Goal: Task Accomplishment & Management: Use online tool/utility

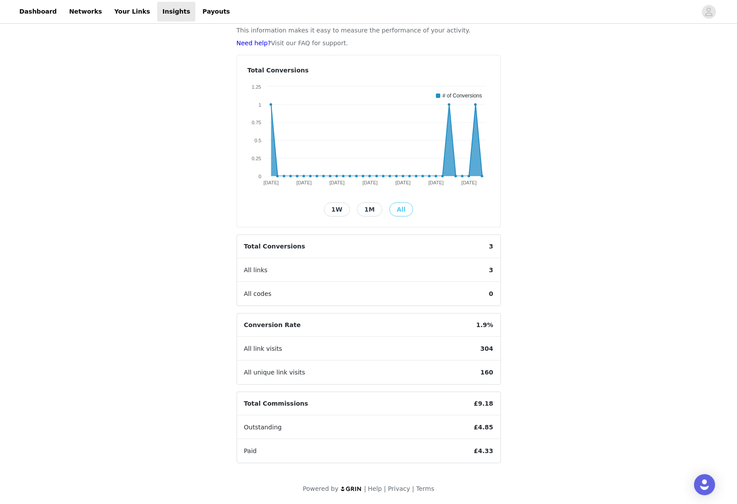
scroll to position [49, 0]
click at [256, 294] on span "All codes" at bounding box center [258, 293] width 42 height 23
click at [256, 266] on span "All links" at bounding box center [256, 269] width 38 height 23
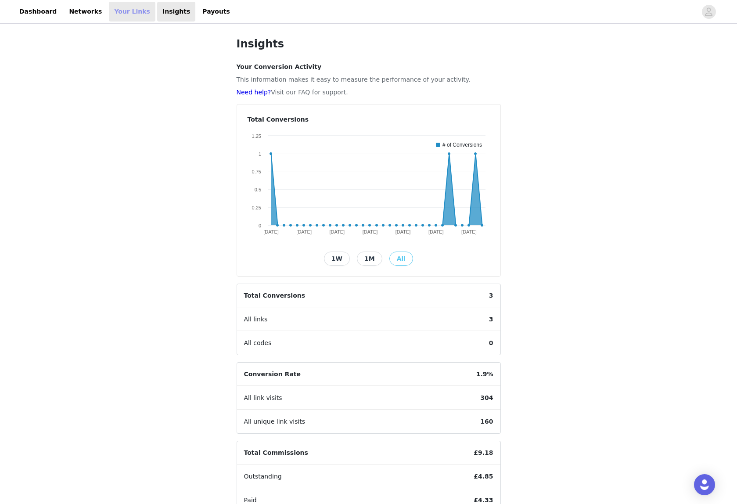
scroll to position [0, 0]
click at [127, 9] on link "Your Links" at bounding box center [132, 12] width 47 height 20
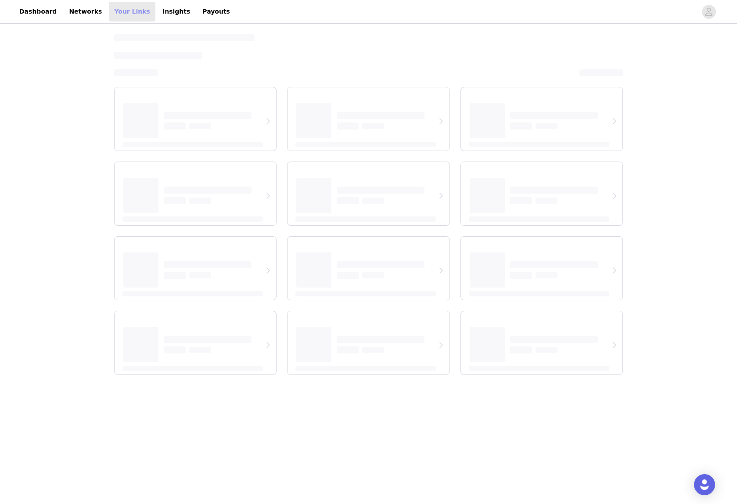
select select "12"
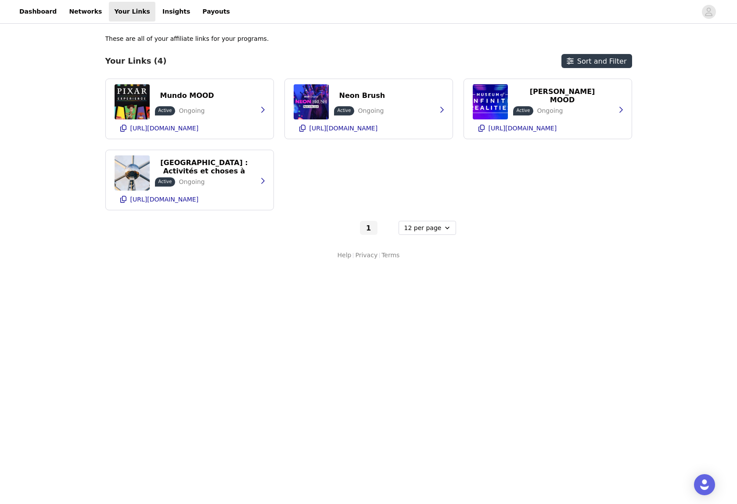
click at [396, 172] on div "Mundo MOOD Active Ongoing [URL][DOMAIN_NAME] Neon Brush Active Ongoing [URL][DO…" at bounding box center [368, 145] width 527 height 132
click at [377, 155] on div "Mundo MOOD Active Ongoing [URL][DOMAIN_NAME] Neon Brush Active Ongoing [URL][DO…" at bounding box center [368, 145] width 527 height 132
click at [262, 181] on icon "button" at bounding box center [262, 180] width 7 height 7
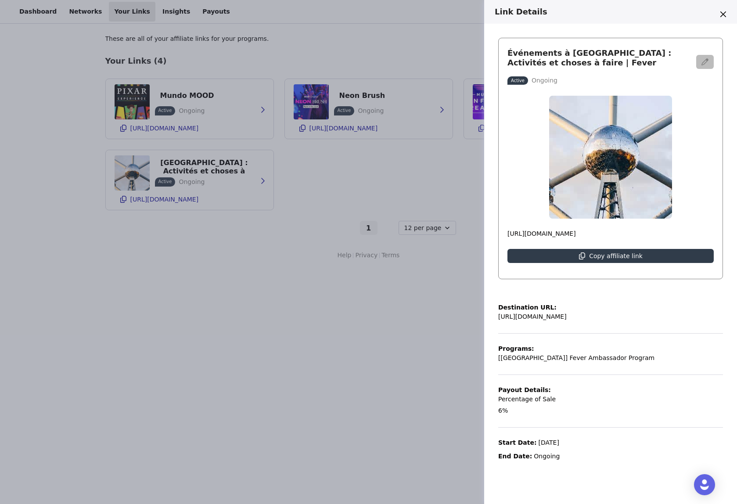
click at [709, 57] on button "button" at bounding box center [705, 62] width 18 height 14
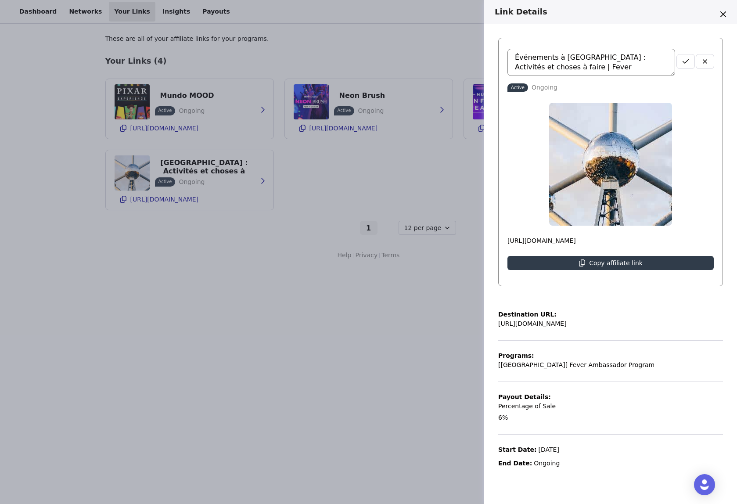
click at [579, 66] on textarea "Événements à [GEOGRAPHIC_DATA] : Activités et choses à faire | Fever" at bounding box center [591, 62] width 168 height 27
click at [514, 56] on textarea "Evenementen" at bounding box center [591, 62] width 168 height 27
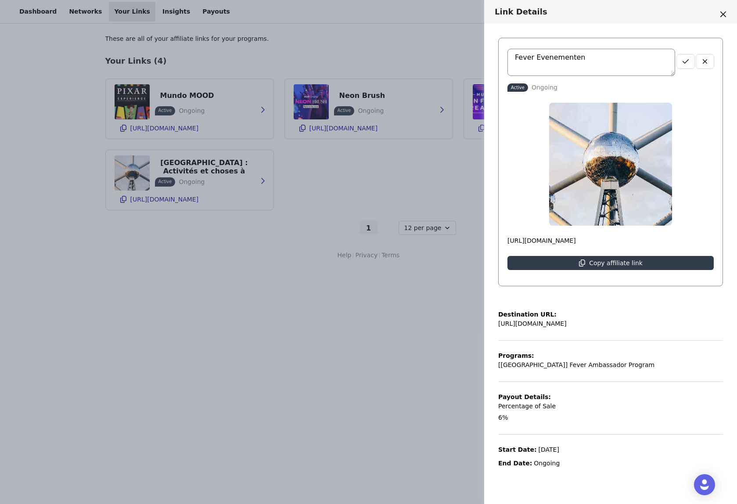
click at [591, 60] on textarea "Fever Evenementen" at bounding box center [591, 62] width 168 height 27
type textarea "Fever Evenementen in [GEOGRAPHIC_DATA]"
click at [685, 63] on icon "button" at bounding box center [685, 61] width 6 height 4
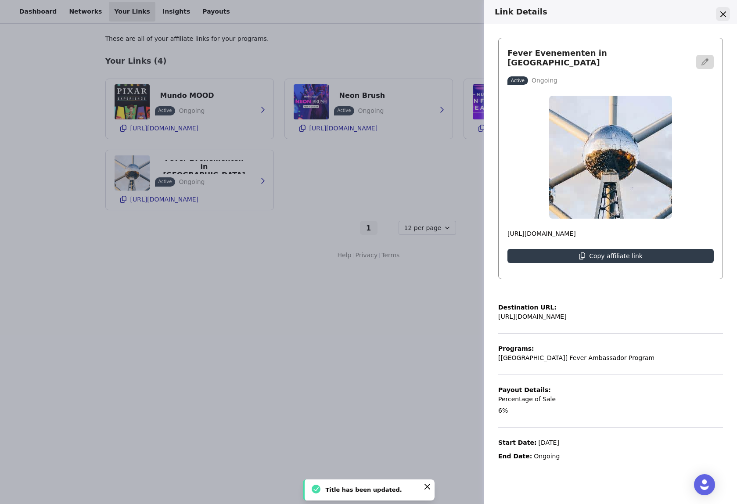
click at [723, 14] on icon "Close" at bounding box center [723, 14] width 6 height 6
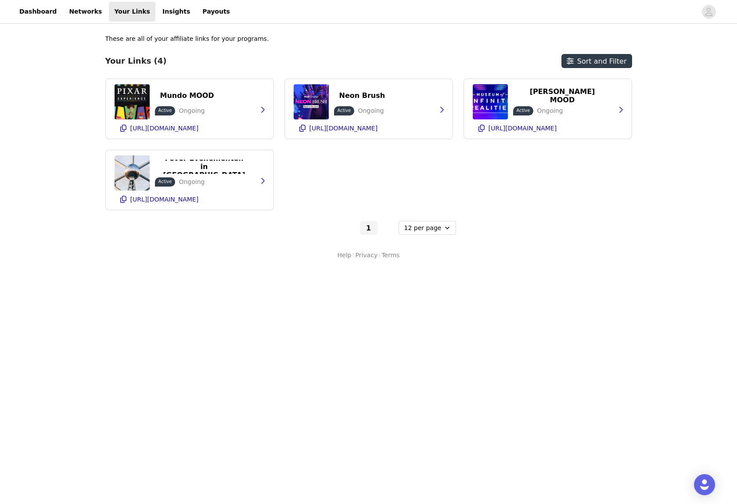
click at [547, 179] on div "Mundo MOOD Active Ongoing [URL][DOMAIN_NAME] Neon Brush Active Ongoing [URL][DO…" at bounding box center [368, 145] width 527 height 132
click at [39, 15] on link "Dashboard" at bounding box center [38, 12] width 48 height 20
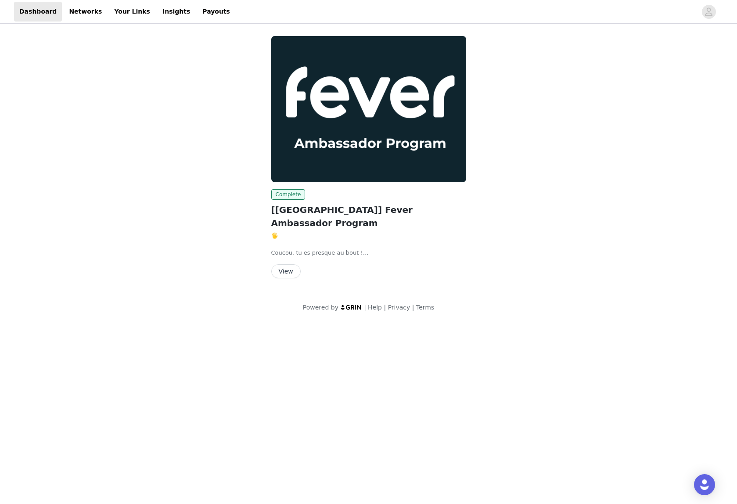
click at [290, 264] on button "View" at bounding box center [285, 271] width 29 height 14
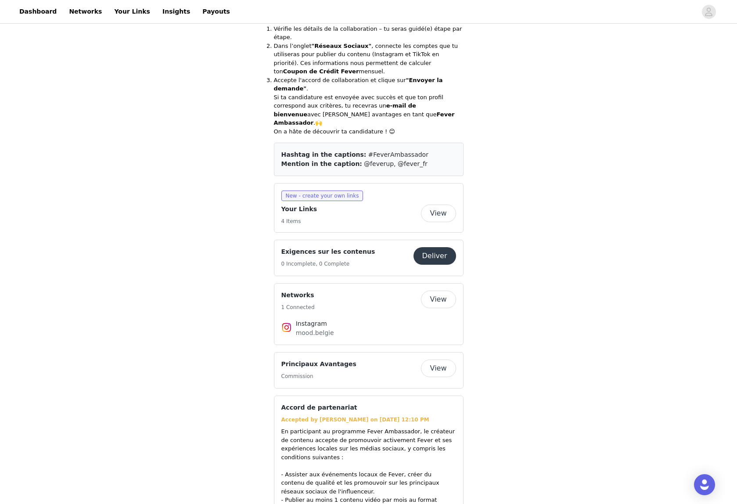
scroll to position [346, 0]
click at [334, 190] on span "New - create your own links" at bounding box center [322, 195] width 82 height 11
click at [436, 204] on button "View" at bounding box center [438, 213] width 35 height 18
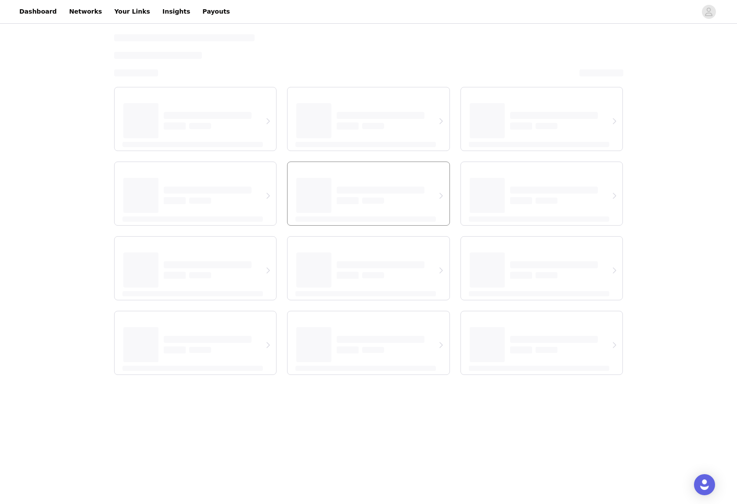
select select "12"
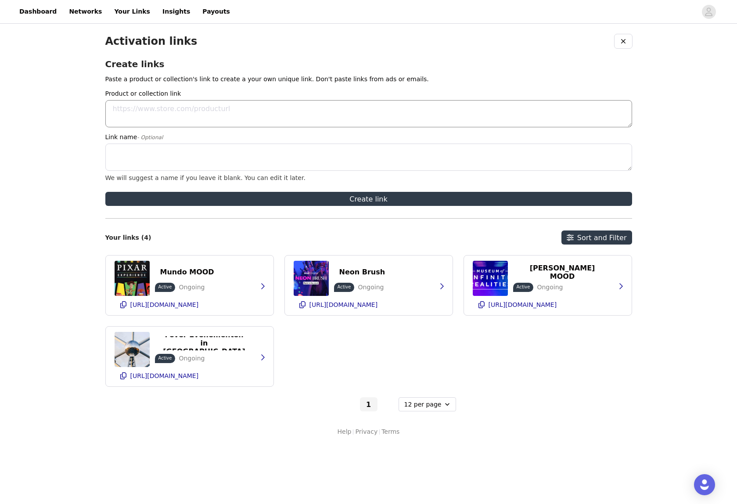
click at [273, 105] on textarea "Product or collection link" at bounding box center [368, 113] width 527 height 27
paste textarea "[URL][DOMAIN_NAME]."
type textarea "[URL][DOMAIN_NAME]."
click at [227, 151] on textarea "Link name - Optional" at bounding box center [368, 157] width 527 height 27
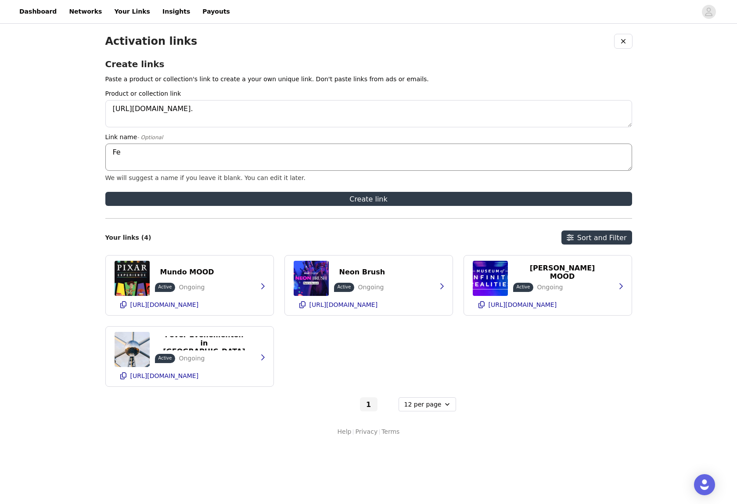
type textarea "F"
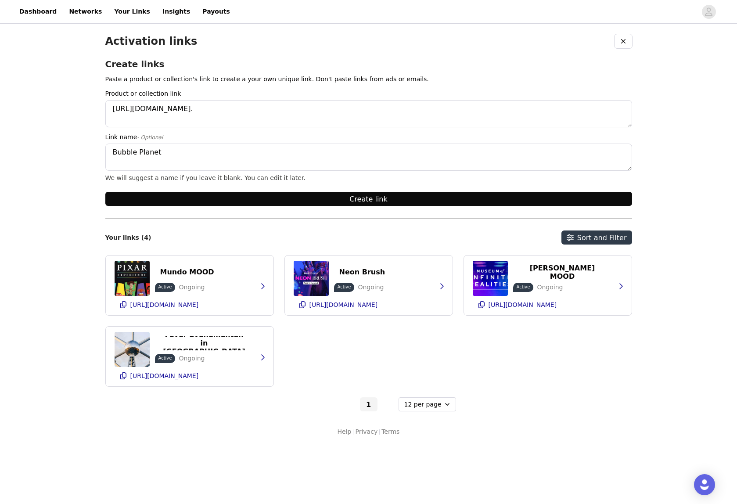
type textarea "Bubble Planet"
click at [377, 196] on button "Create link" at bounding box center [368, 199] width 527 height 14
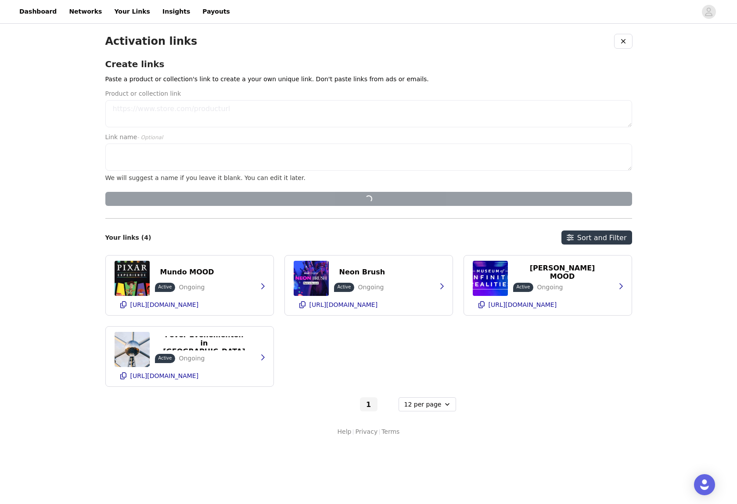
scroll to position [0, 0]
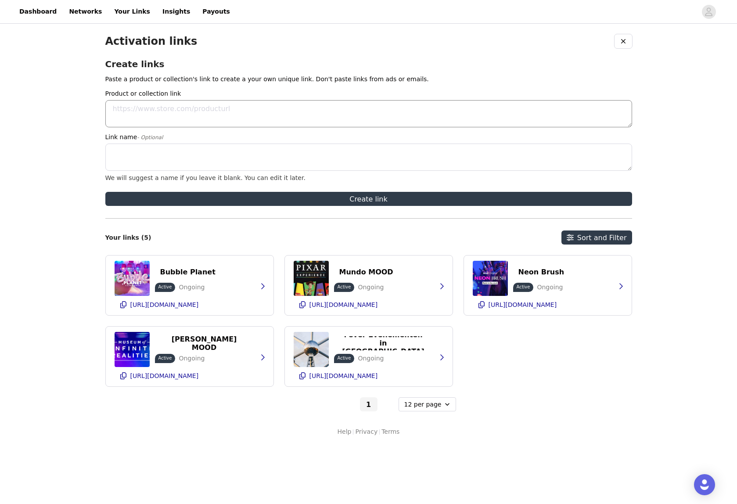
click at [219, 111] on textarea "Product or collection link" at bounding box center [368, 113] width 527 height 27
paste textarea "[URL][DOMAIN_NAME]"
type textarea "[URL][DOMAIN_NAME]"
click at [201, 148] on textarea "Link name - Optional" at bounding box center [368, 157] width 527 height 27
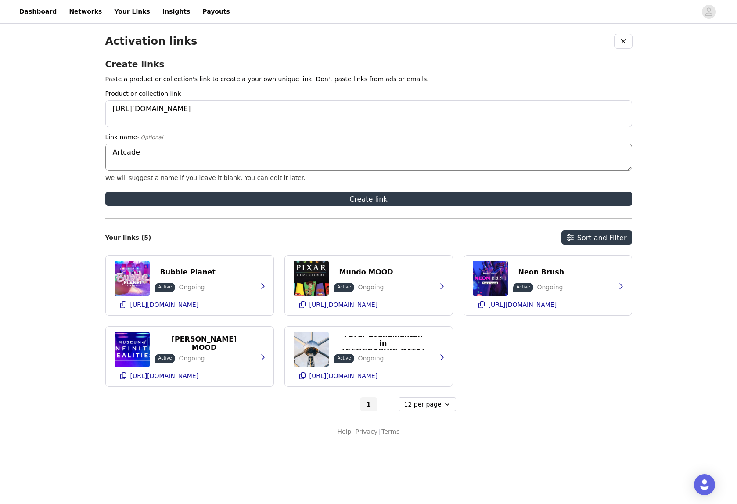
type textarea "Arcade"
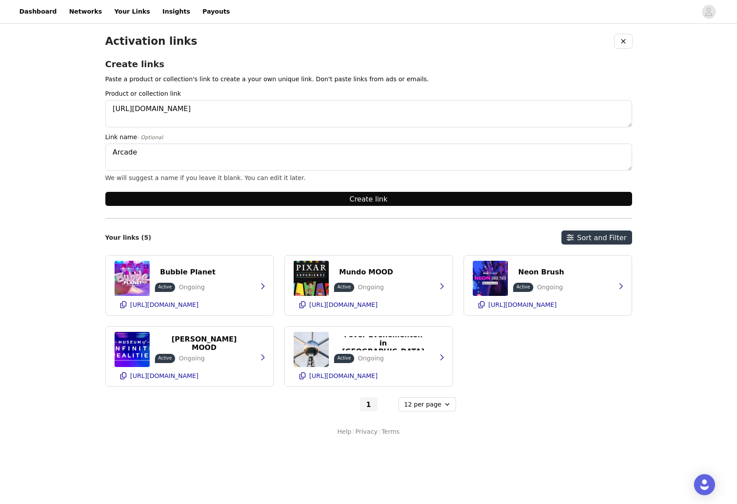
drag, startPoint x: 201, startPoint y: 148, endPoint x: 366, endPoint y: 201, distance: 172.4
click at [366, 201] on button "Create link" at bounding box center [368, 199] width 527 height 14
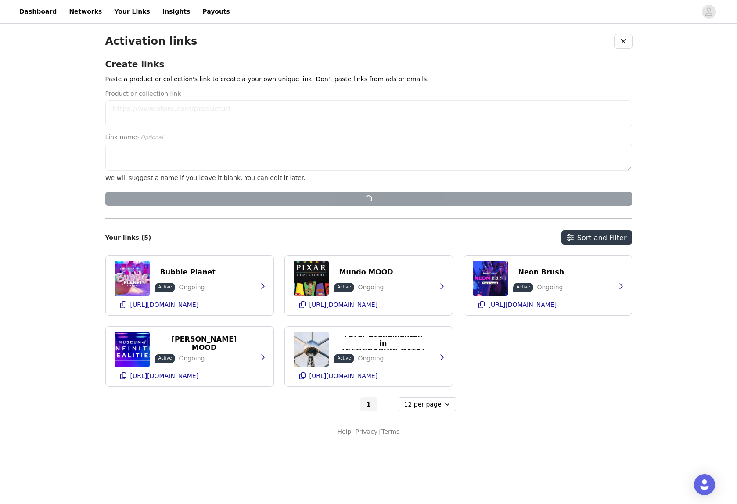
scroll to position [0, 0]
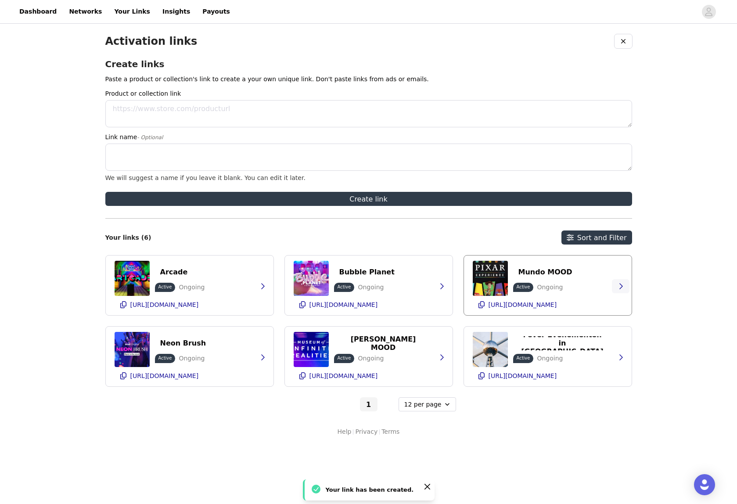
click at [621, 289] on icon "button" at bounding box center [620, 286] width 7 height 7
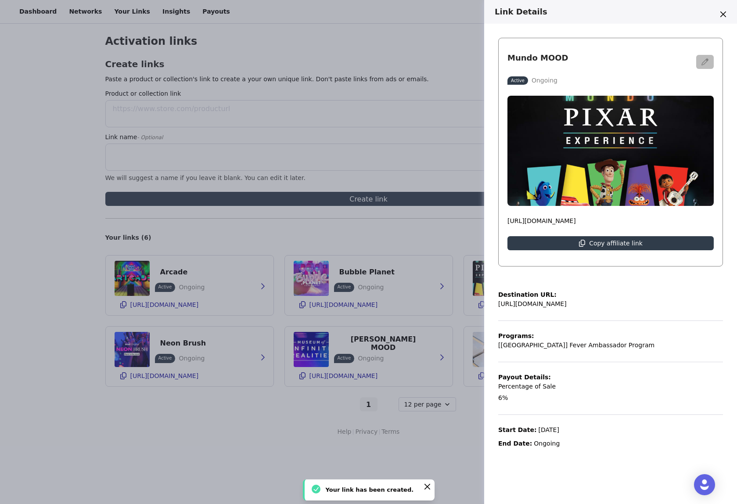
click at [706, 57] on button "button" at bounding box center [705, 62] width 18 height 14
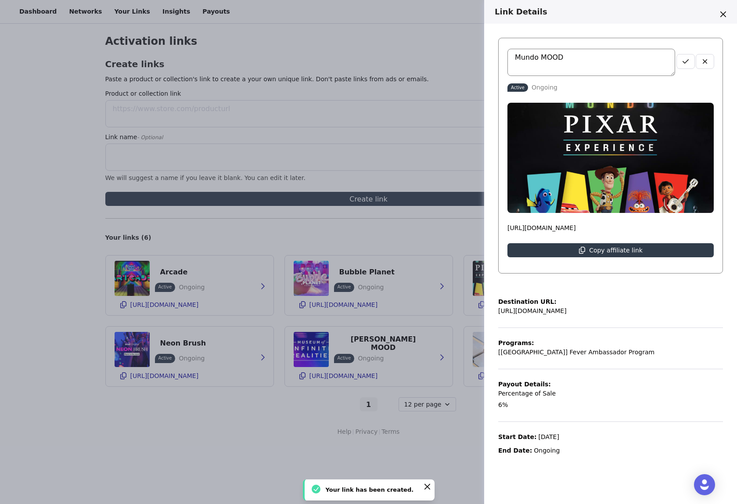
click at [642, 57] on textarea "Mundo MOOD" at bounding box center [591, 62] width 168 height 27
type textarea "Mundo Pixar"
click at [688, 61] on icon "button" at bounding box center [685, 61] width 7 height 7
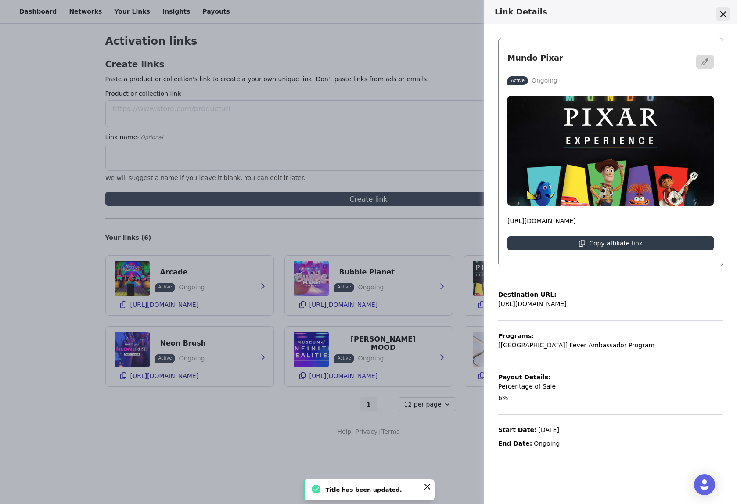
click at [725, 15] on icon "Close" at bounding box center [723, 14] width 6 height 6
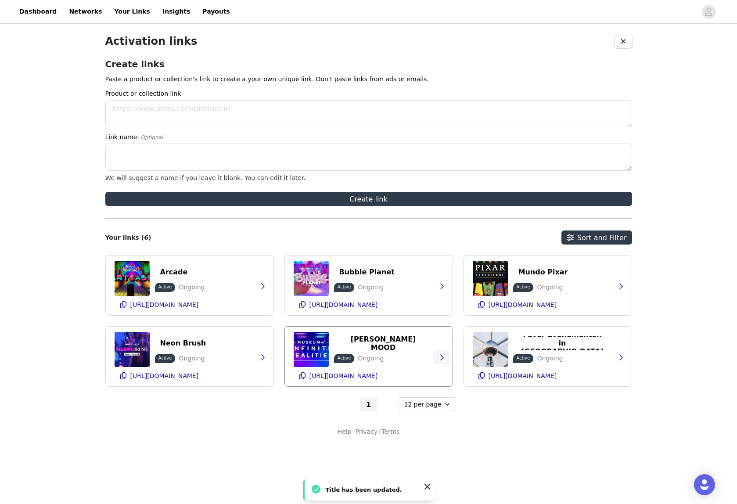
click at [442, 359] on icon "button" at bounding box center [441, 357] width 7 height 7
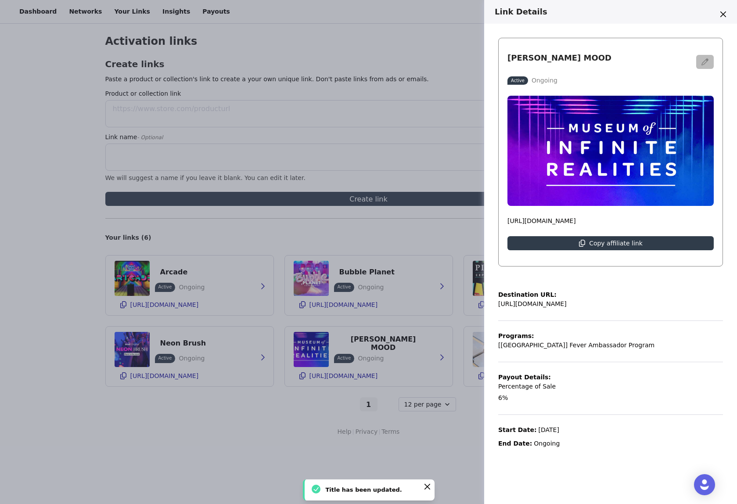
click at [706, 65] on icon "button" at bounding box center [704, 61] width 7 height 7
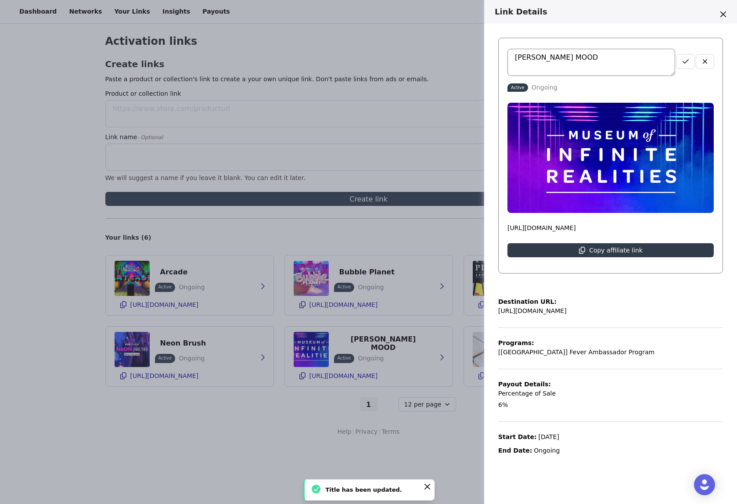
click at [645, 65] on textarea "[PERSON_NAME] MOOD" at bounding box center [591, 62] width 168 height 27
type textarea "MOIR"
click at [688, 58] on icon "button" at bounding box center [685, 61] width 7 height 7
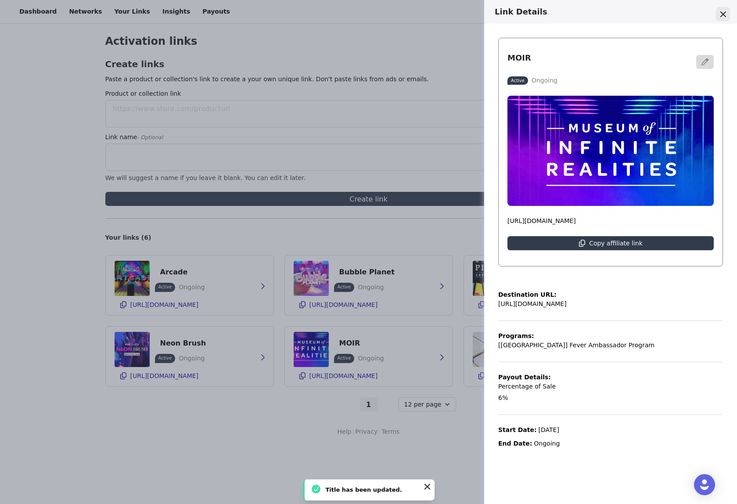
click at [725, 14] on icon "Close" at bounding box center [723, 14] width 6 height 6
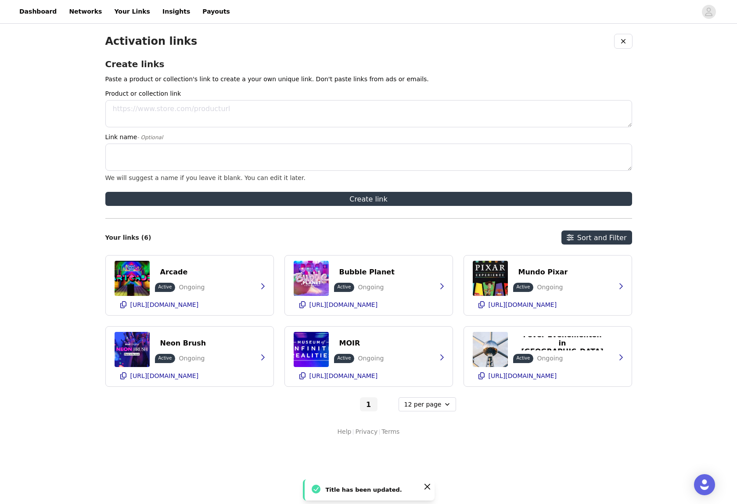
click at [685, 196] on div "Activation links Create links Paste a product or collection's link to create a …" at bounding box center [368, 235] width 737 height 420
click at [671, 129] on div "Activation links Create links Paste a product or collection's link to create a …" at bounding box center [368, 235] width 737 height 420
click at [227, 277] on div "Arcade Active Ongoing [URL][DOMAIN_NAME]" at bounding box center [190, 285] width 150 height 60
click at [261, 289] on icon "button" at bounding box center [262, 286] width 7 height 7
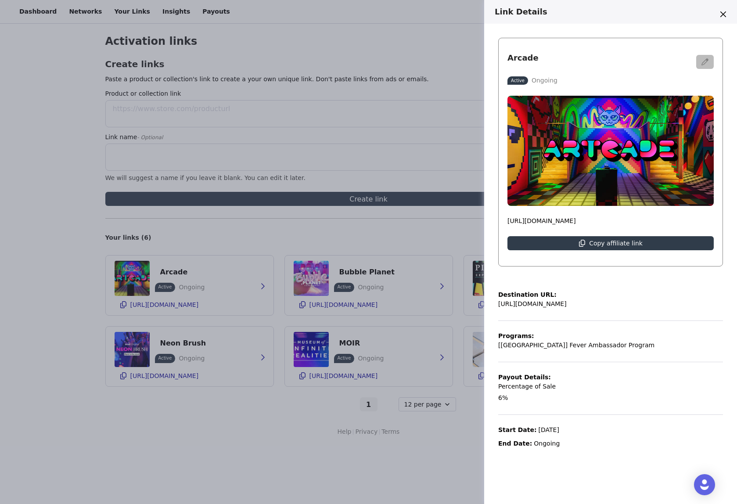
click at [709, 59] on button "button" at bounding box center [705, 62] width 18 height 14
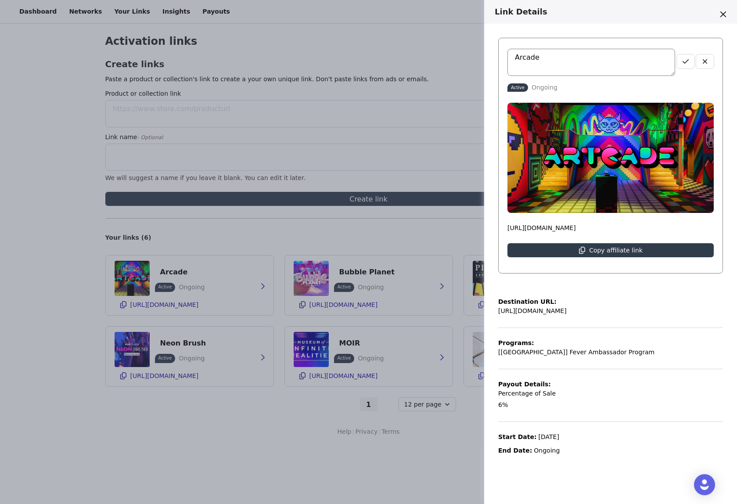
click at [521, 57] on textarea "Arcade" at bounding box center [591, 62] width 168 height 27
type textarea "Artcade"
click at [688, 57] on button "button" at bounding box center [686, 61] width 18 height 14
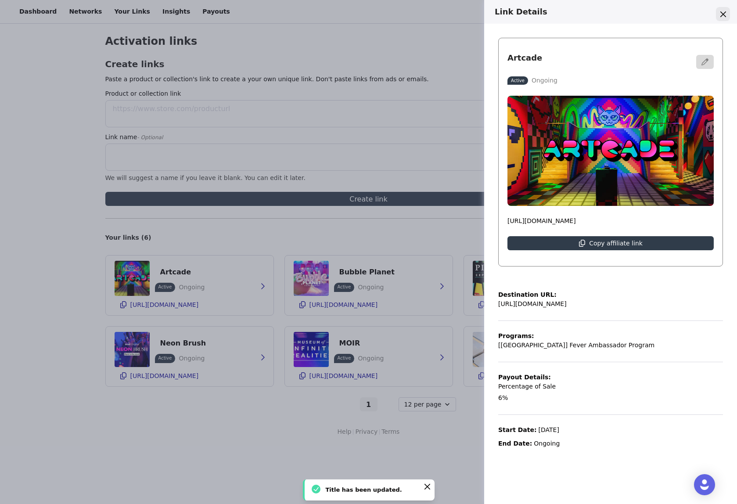
click at [724, 14] on icon "Close" at bounding box center [723, 14] width 6 height 6
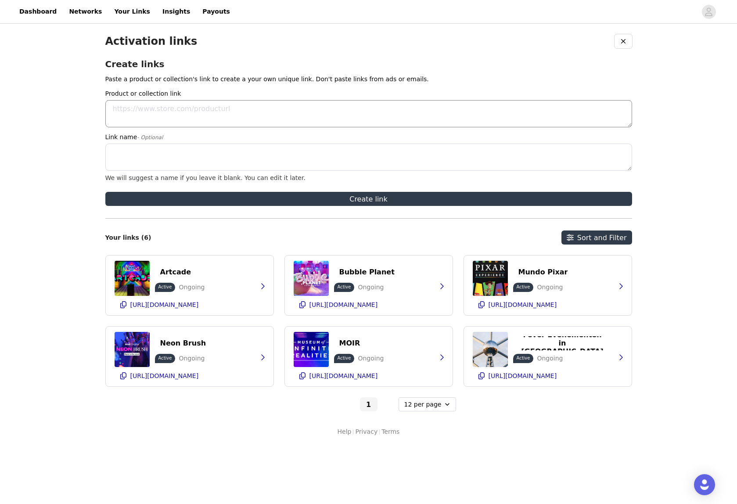
click at [198, 116] on textarea "Product or collection link" at bounding box center [368, 113] width 527 height 27
paste textarea "[URL][DOMAIN_NAME]"
type textarea "[URL][DOMAIN_NAME]"
click at [205, 148] on textarea "Link name - Optional" at bounding box center [368, 157] width 527 height 27
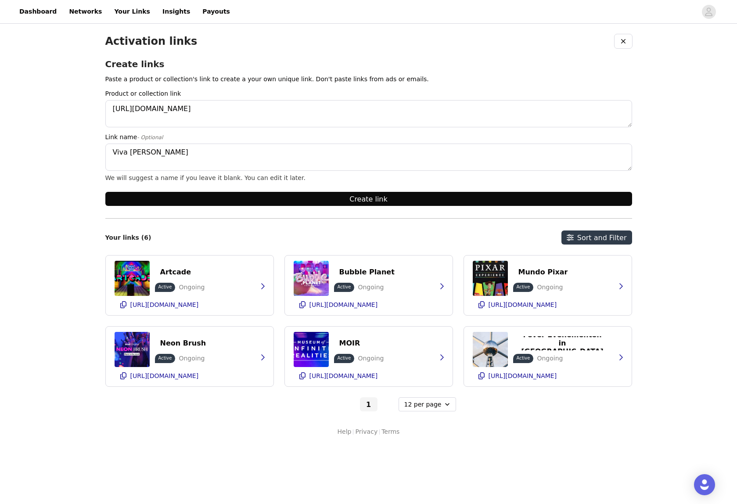
type textarea "Viva [PERSON_NAME]"
click at [367, 202] on button "Create link" at bounding box center [368, 199] width 527 height 14
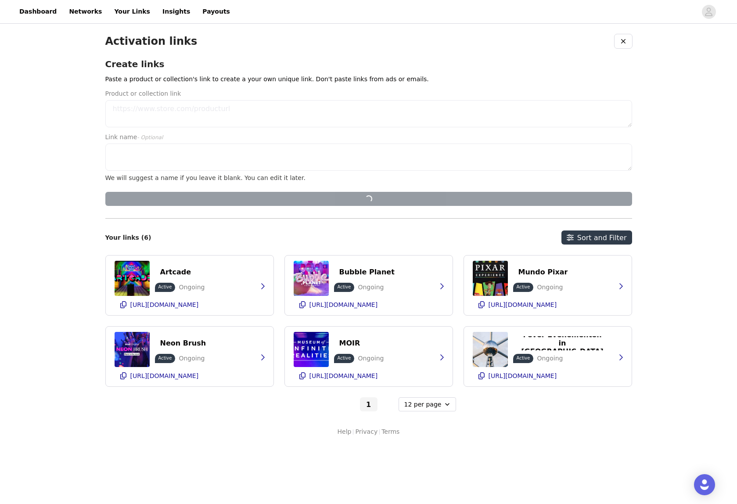
scroll to position [0, 0]
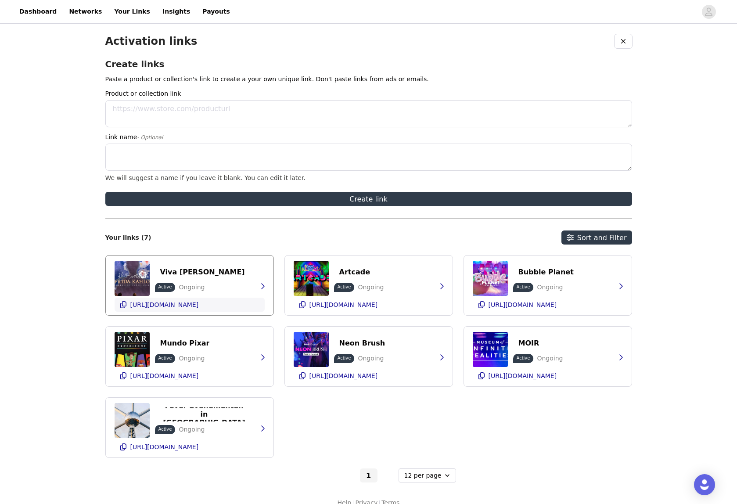
click at [199, 308] on p "[URL][DOMAIN_NAME]" at bounding box center [164, 304] width 68 height 7
click at [378, 307] on p "[URL][DOMAIN_NAME]" at bounding box center [343, 304] width 68 height 7
click at [557, 301] on p "[URL][DOMAIN_NAME]" at bounding box center [522, 304] width 68 height 7
click at [363, 374] on p "[URL][DOMAIN_NAME]" at bounding box center [343, 375] width 68 height 7
click at [413, 365] on div "Neon Brush Active Ongoing [URL][DOMAIN_NAME]" at bounding box center [369, 357] width 150 height 60
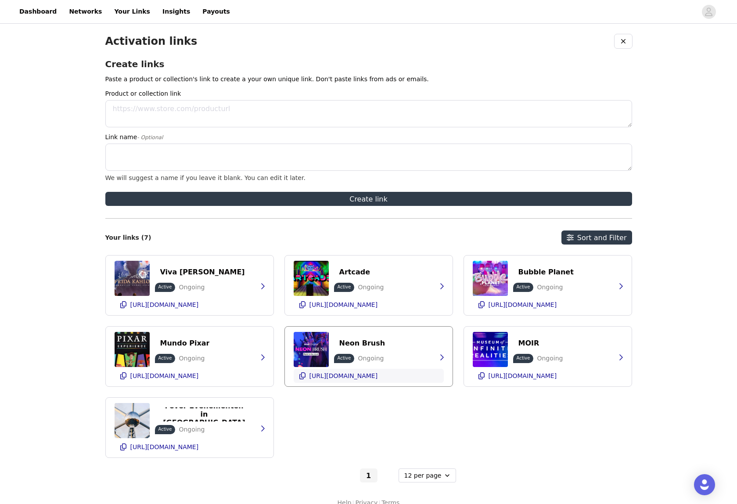
click at [378, 378] on p "[URL][DOMAIN_NAME]" at bounding box center [343, 375] width 68 height 7
click at [441, 357] on icon "button" at bounding box center [441, 357] width 7 height 7
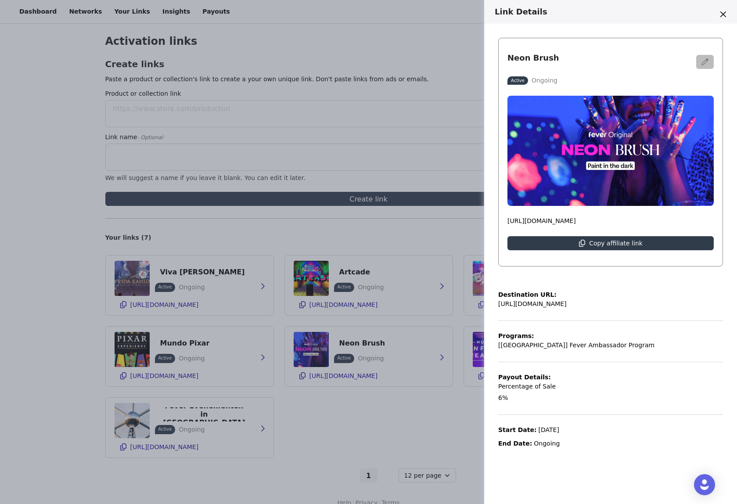
click at [707, 61] on icon "button" at bounding box center [704, 61] width 7 height 7
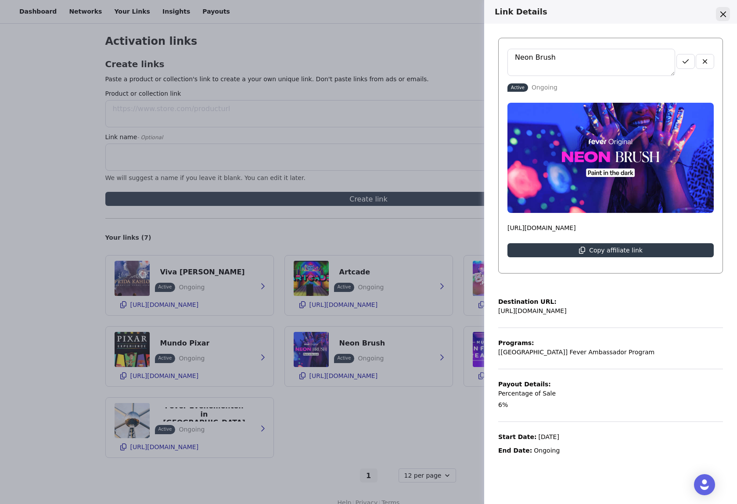
click at [726, 10] on button "Close" at bounding box center [723, 14] width 14 height 14
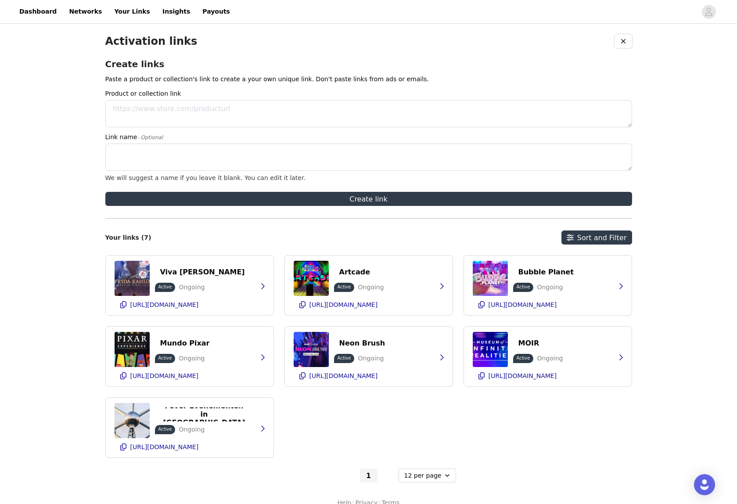
click at [674, 201] on div "Activation links Create links Paste a product or collection's link to create a …" at bounding box center [368, 270] width 737 height 491
click at [226, 229] on div "Activation links Create links Paste a product or collection's link to create a …" at bounding box center [368, 258] width 527 height 448
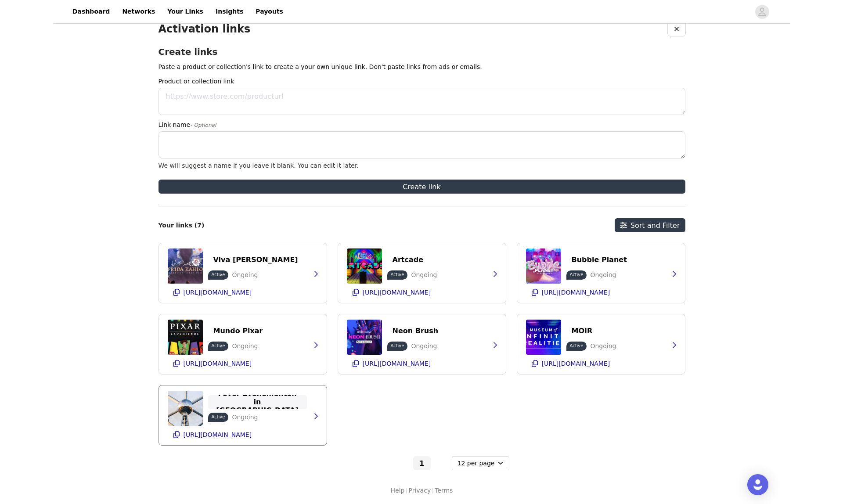
scroll to position [13, 0]
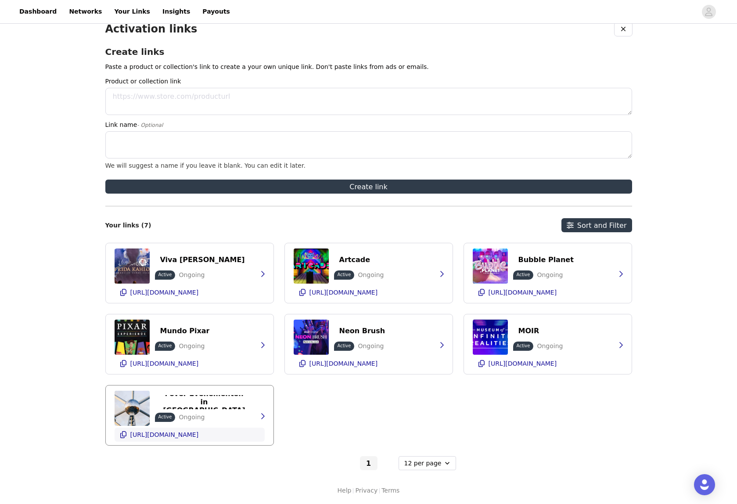
click at [199, 434] on p "[URL][DOMAIN_NAME]" at bounding box center [164, 434] width 68 height 7
